Goal: Transaction & Acquisition: Purchase product/service

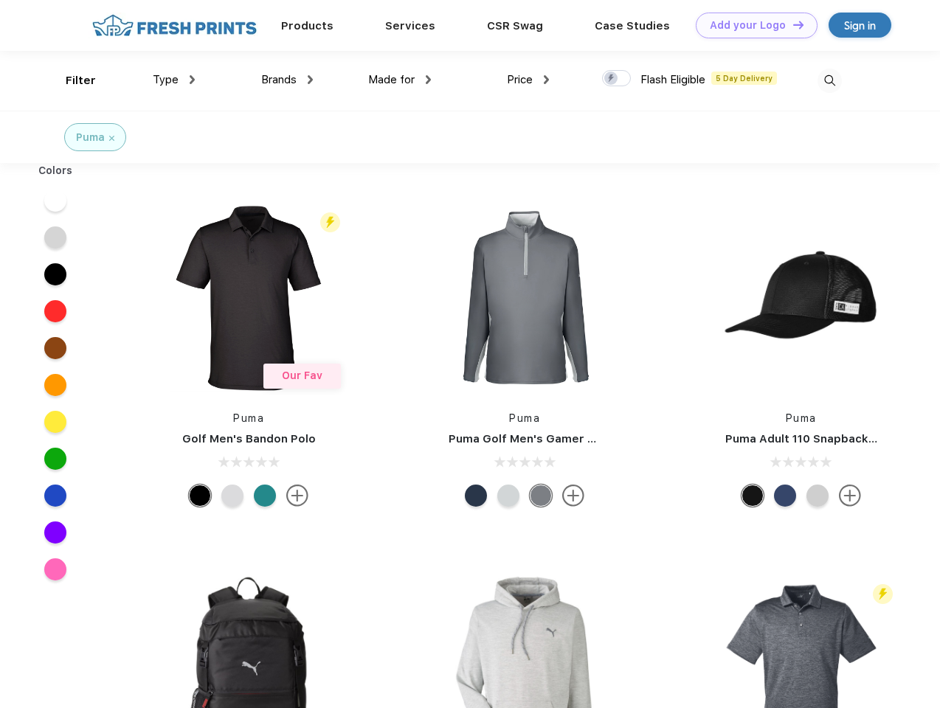
click at [751, 25] on link "Add your Logo Design Tool" at bounding box center [757, 26] width 122 height 26
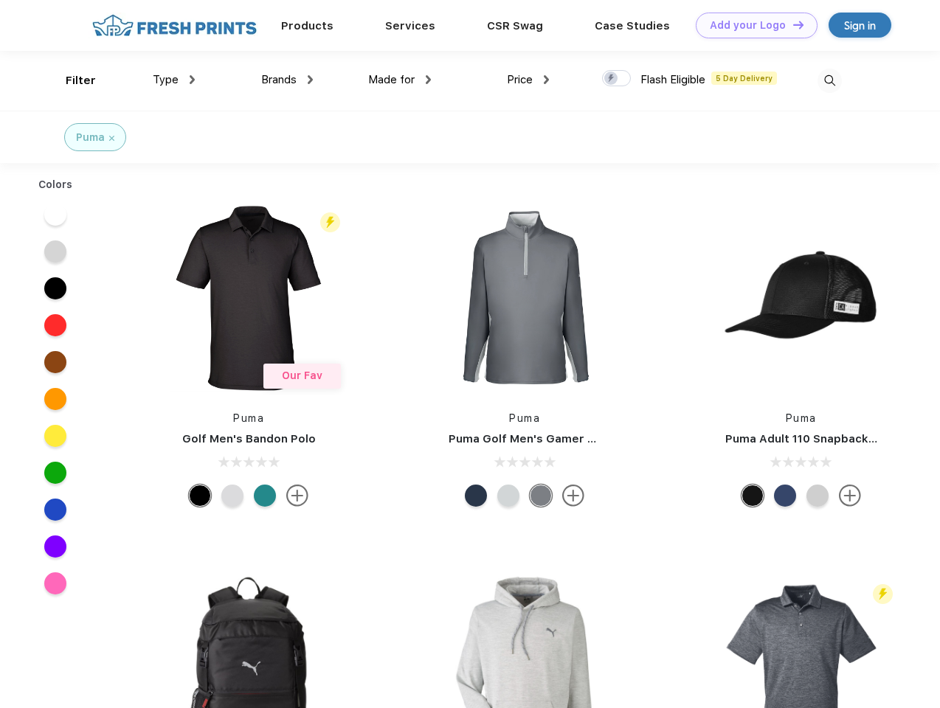
click at [0, 0] on div "Design Tool" at bounding box center [0, 0] width 0 height 0
click at [791, 24] on link "Add your Logo Design Tool" at bounding box center [757, 26] width 122 height 26
click at [71, 80] on div "Filter" at bounding box center [81, 80] width 30 height 17
click at [174, 80] on span "Type" at bounding box center [166, 79] width 26 height 13
click at [287, 80] on span "Brands" at bounding box center [278, 79] width 35 height 13
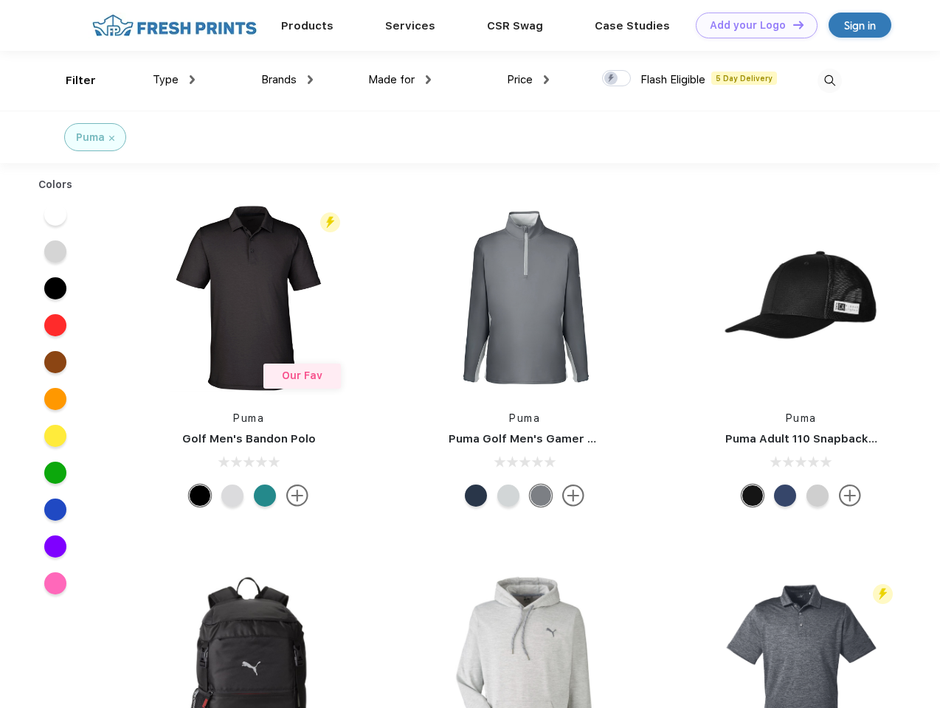
click at [400, 80] on span "Made for" at bounding box center [391, 79] width 46 height 13
click at [528, 80] on span "Price" at bounding box center [520, 79] width 26 height 13
click at [617, 79] on div at bounding box center [616, 78] width 29 height 16
click at [612, 79] on input "checkbox" at bounding box center [607, 74] width 10 height 10
click at [829, 80] on img at bounding box center [829, 81] width 24 height 24
